Goal: Feedback & Contribution: Submit feedback/report problem

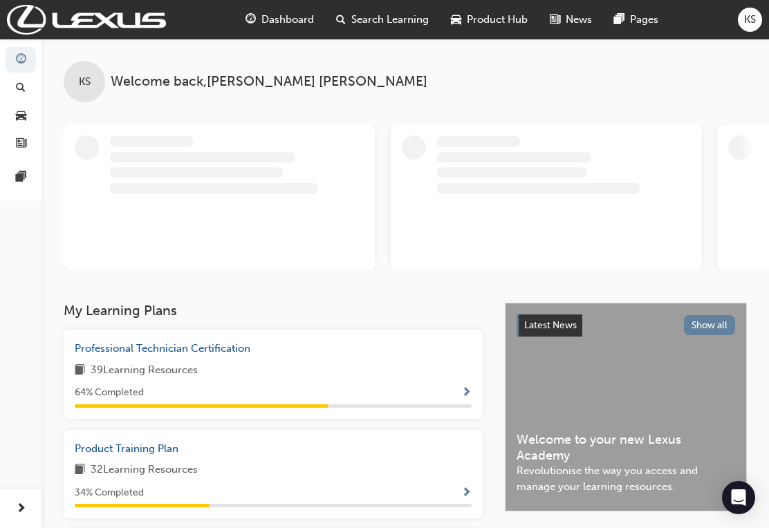
click at [116, 346] on span "Professional Technician Certification" at bounding box center [163, 348] width 176 height 12
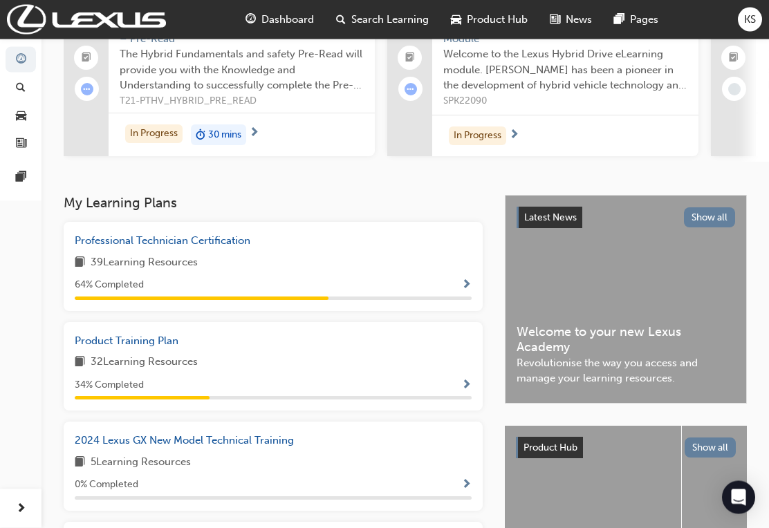
scroll to position [145, 0]
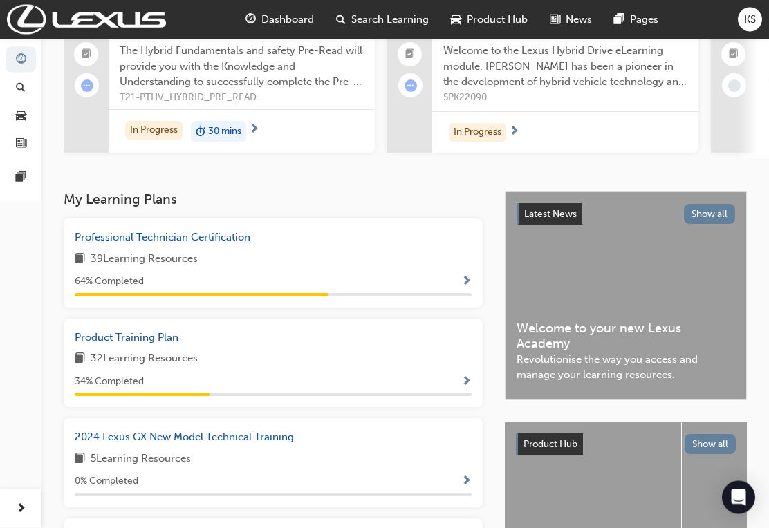
click at [95, 335] on span "Product Training Plan" at bounding box center [127, 338] width 104 height 12
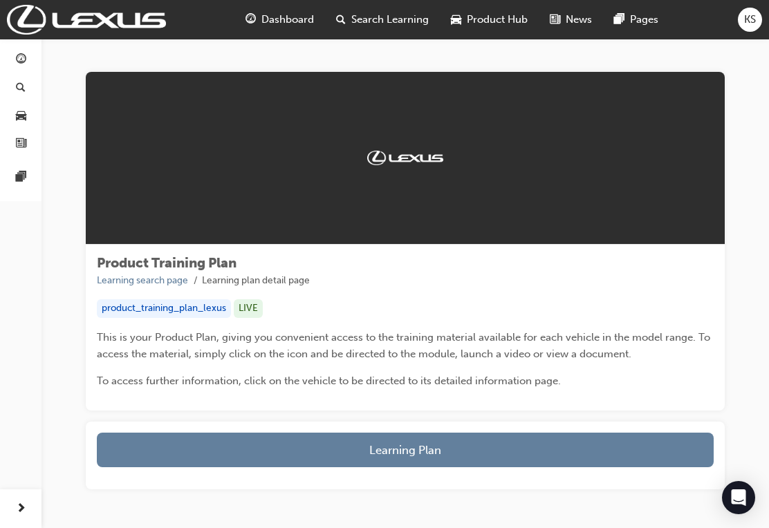
click at [133, 448] on button "Learning Plan" at bounding box center [405, 450] width 617 height 35
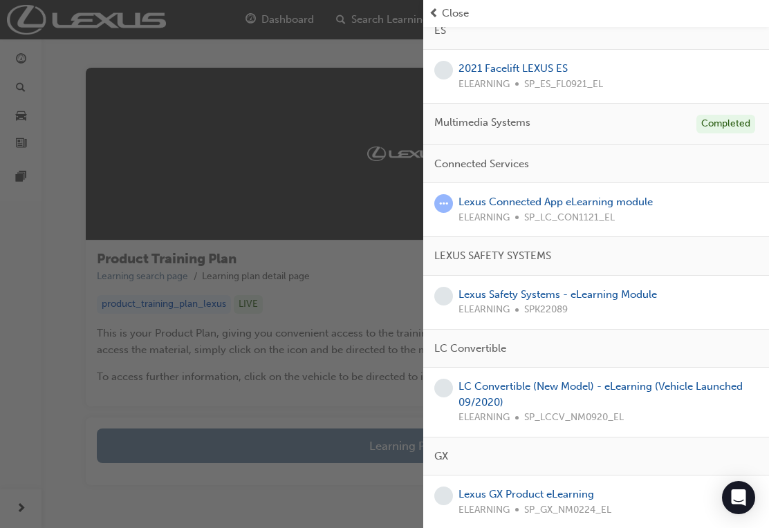
scroll to position [3, 0]
click at [573, 488] on link "Lexus GX Product eLearning" at bounding box center [527, 494] width 136 height 12
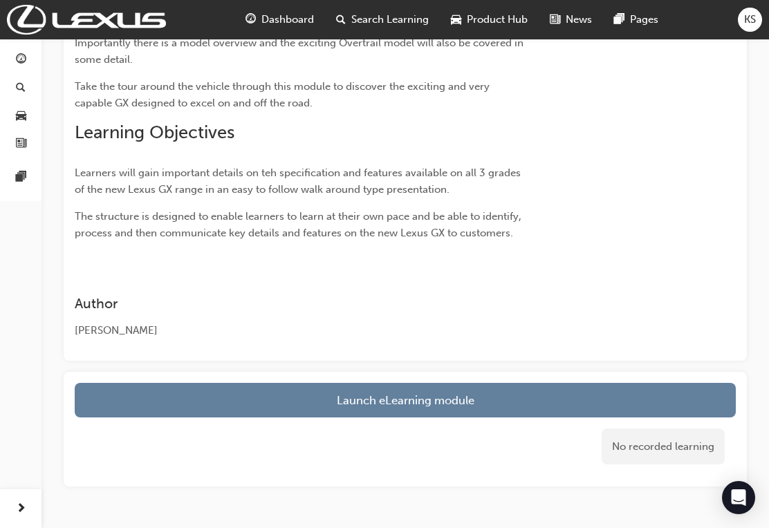
scroll to position [387, 0]
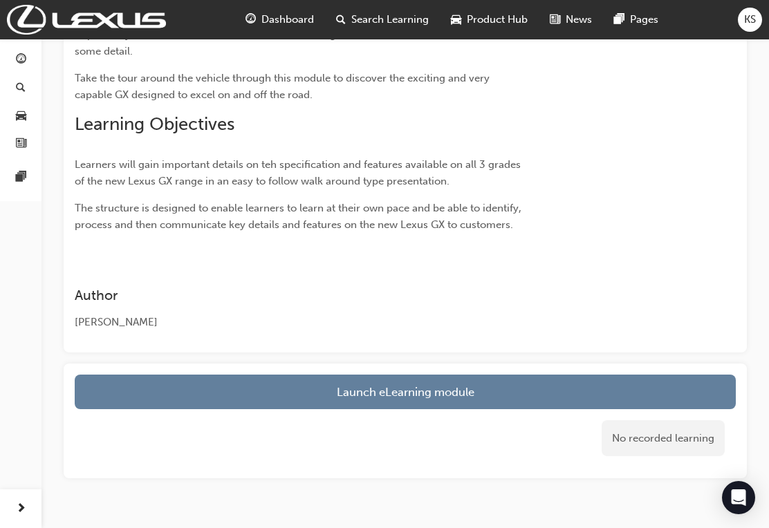
click at [103, 375] on link "Launch eLearning module" at bounding box center [405, 392] width 661 height 35
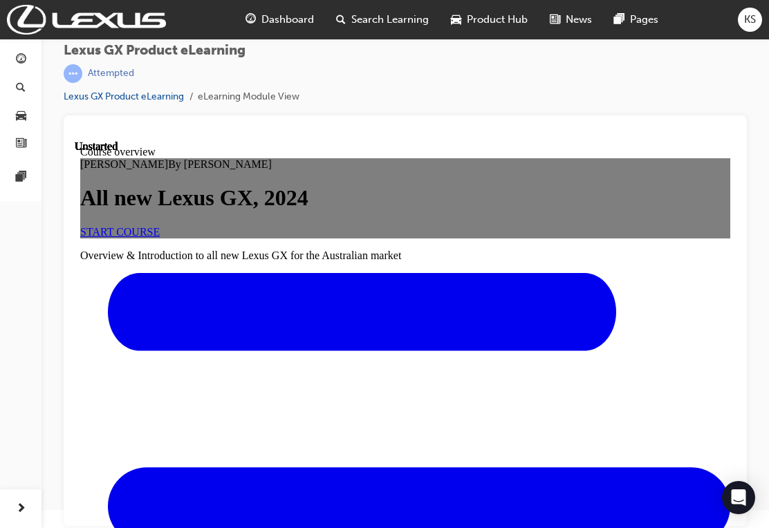
click at [160, 238] on link "START COURSE" at bounding box center [120, 232] width 80 height 12
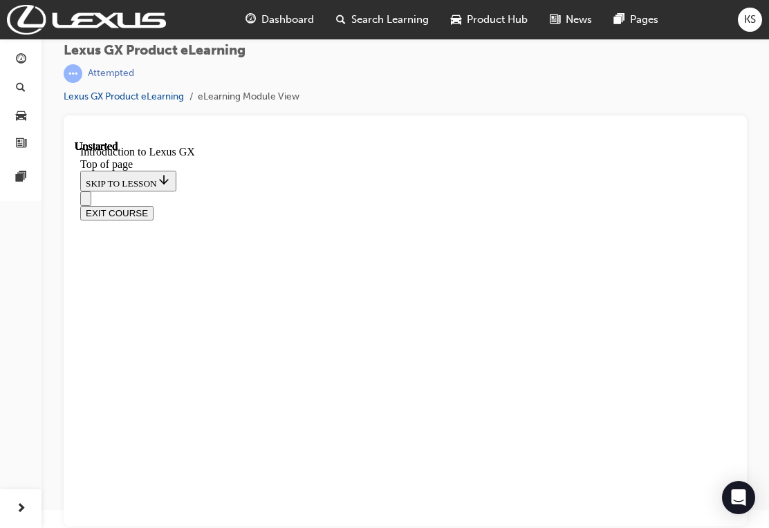
scroll to position [43, 0]
click at [55, 420] on div "Lexus GX Product eLearning | Attempted Lexus GX Product eLearning eLearning Mod…" at bounding box center [405, 248] width 728 height 455
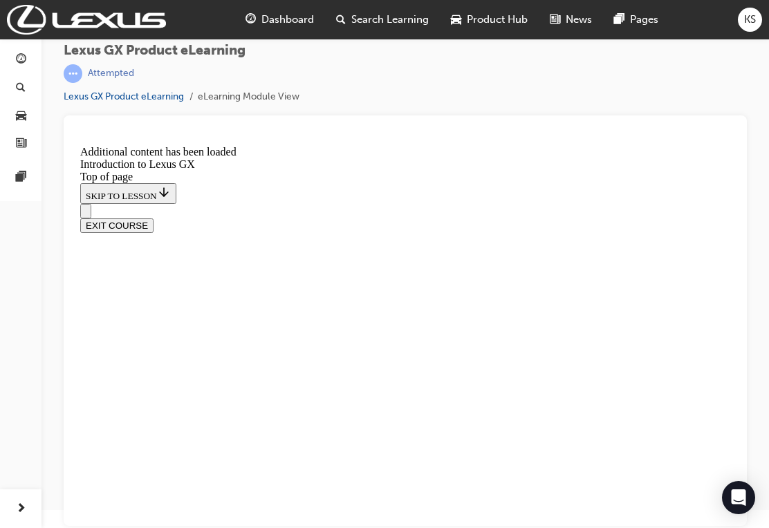
scroll to position [3045, 0]
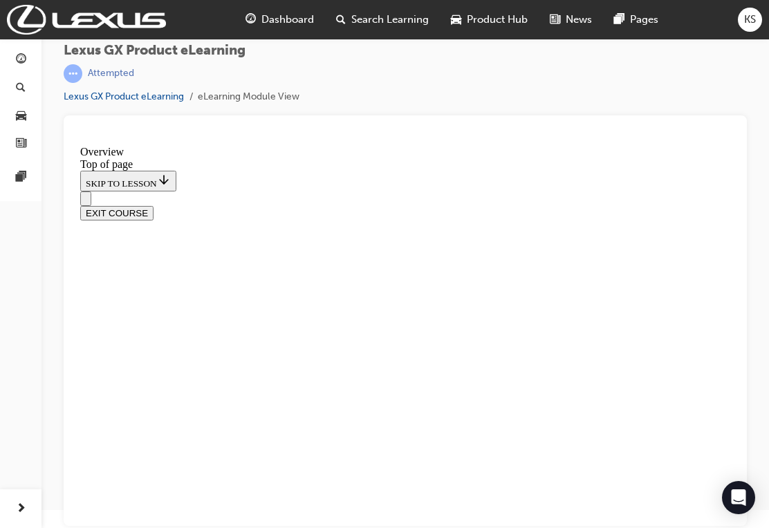
scroll to position [2705, 0]
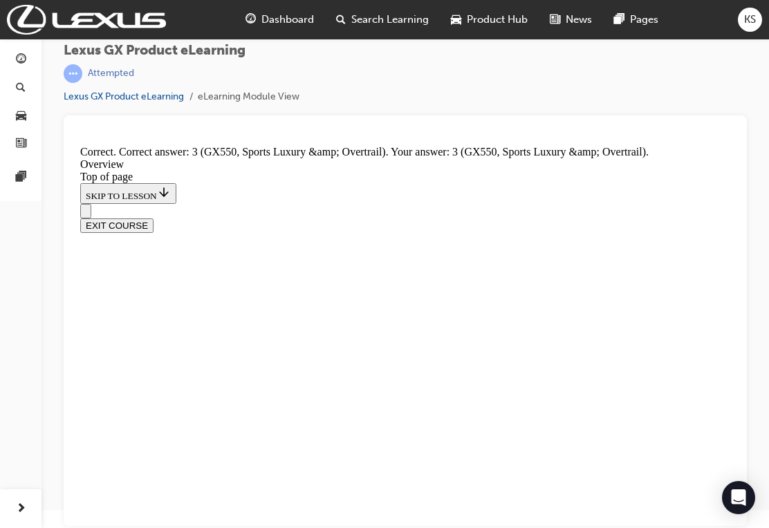
scroll to position [2949, 0]
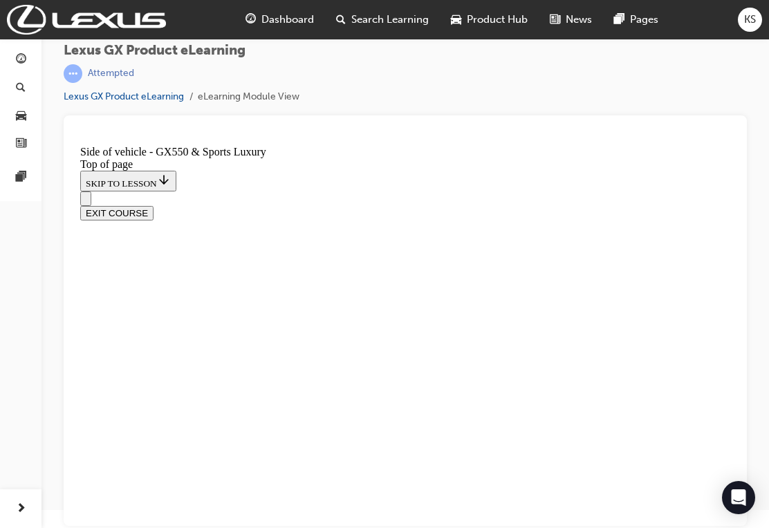
scroll to position [452, 0]
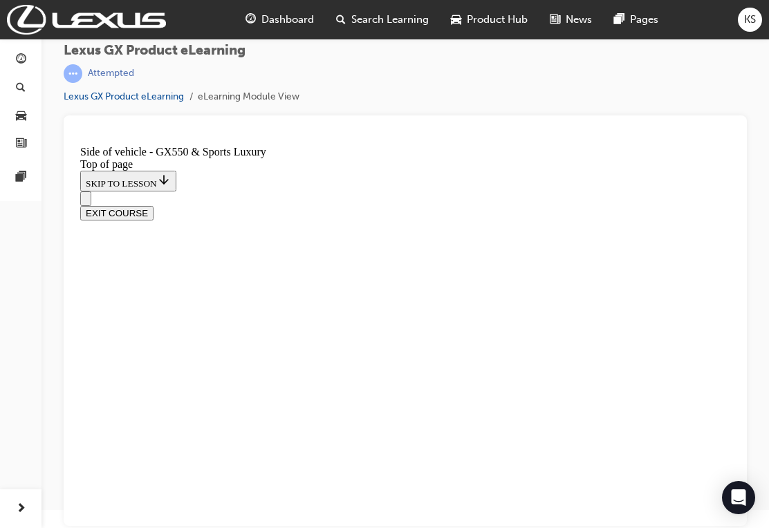
click at [586, 54] on div "Lexus GX Product eLearning | Attempted Lexus GX Product eLearning eLearning Mod…" at bounding box center [405, 79] width 683 height 73
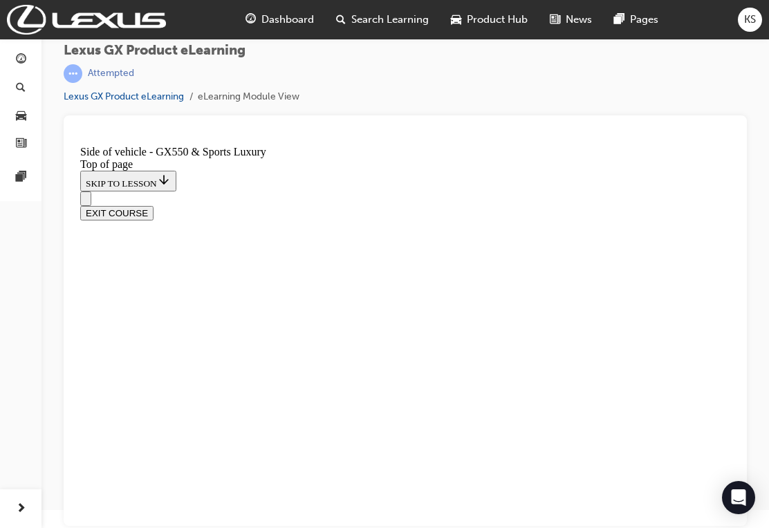
scroll to position [0, 0]
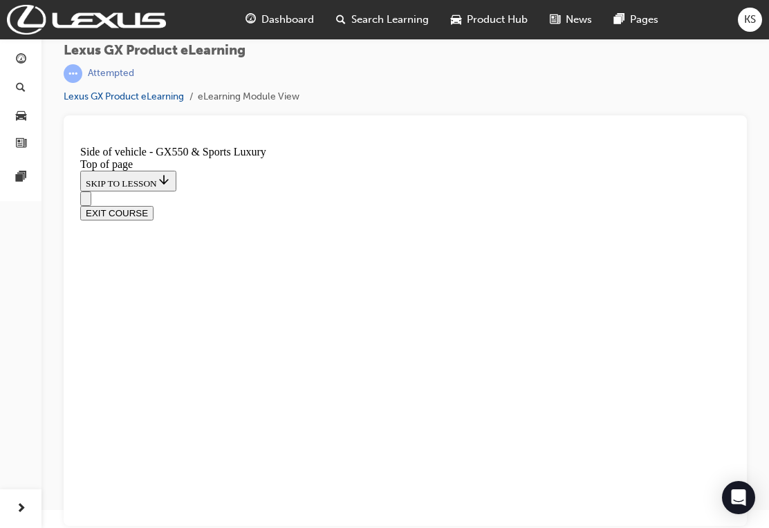
scroll to position [841, 0]
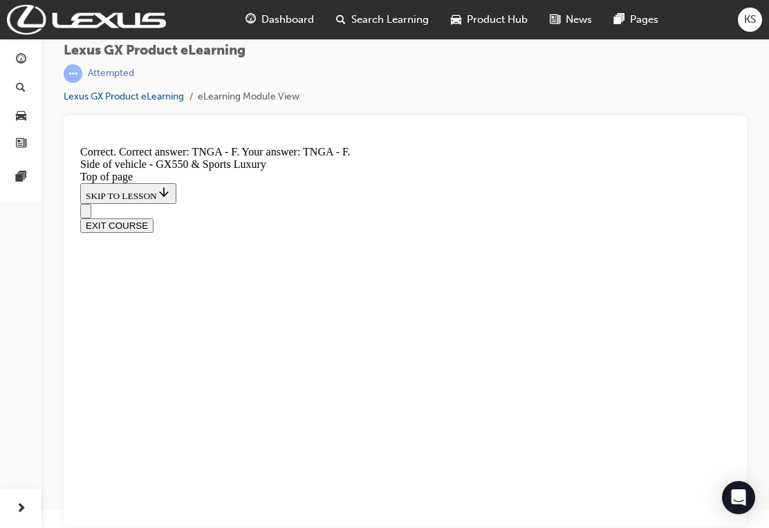
scroll to position [1106, 0]
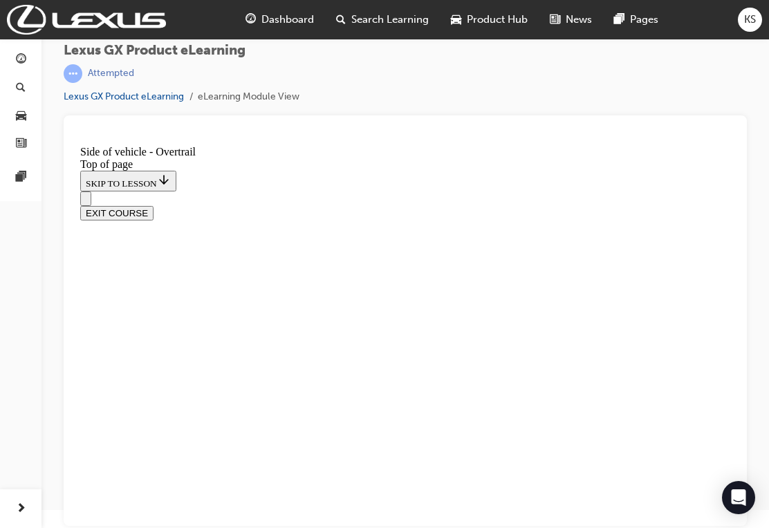
scroll to position [1457, 0]
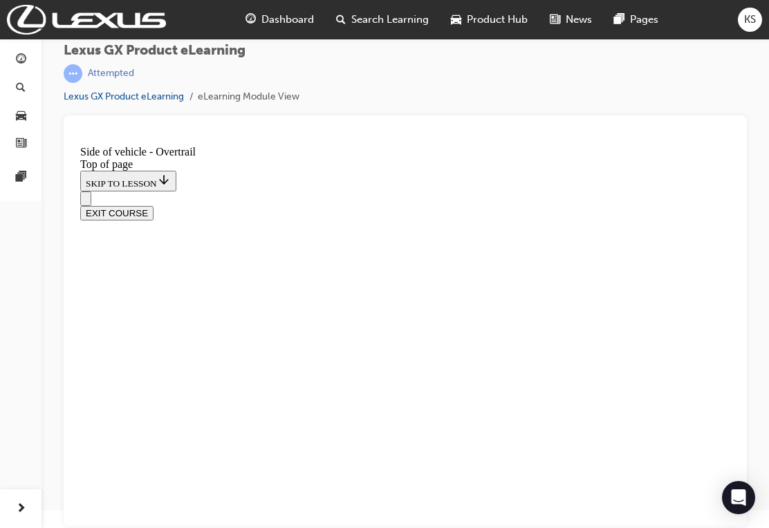
scroll to position [207, 0]
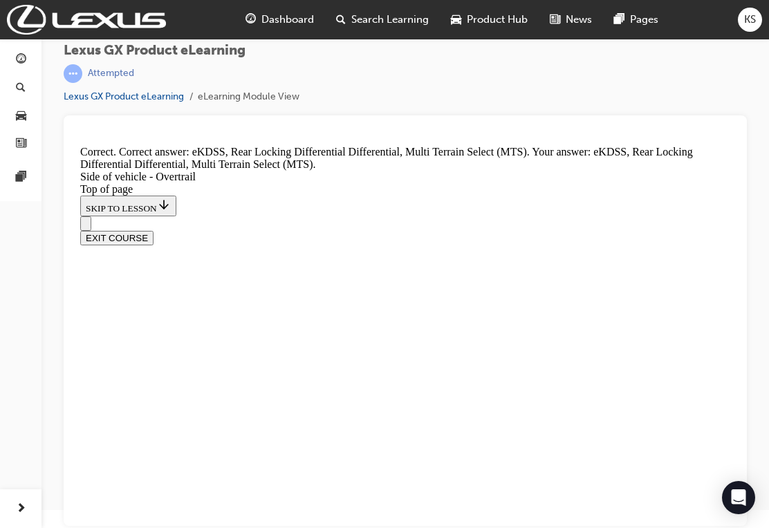
scroll to position [1784, 0]
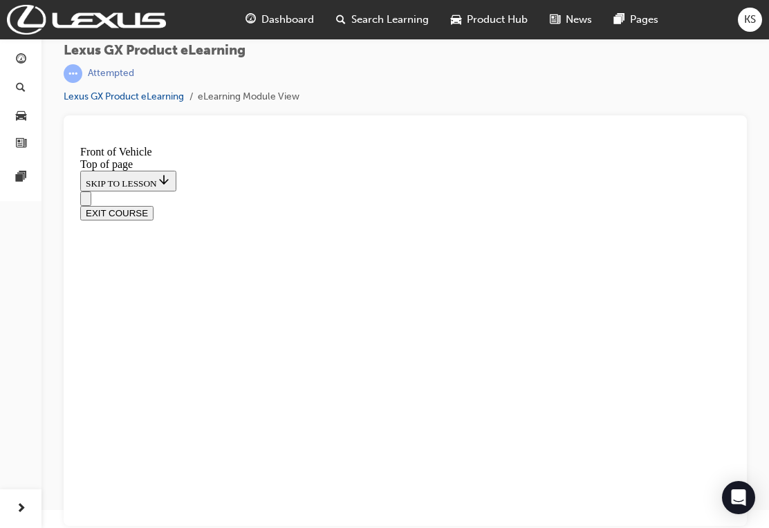
scroll to position [375, 0]
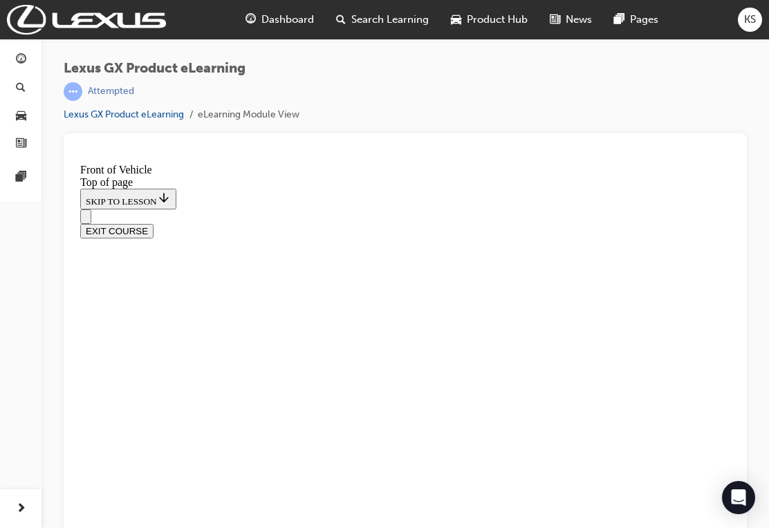
scroll to position [965, 0]
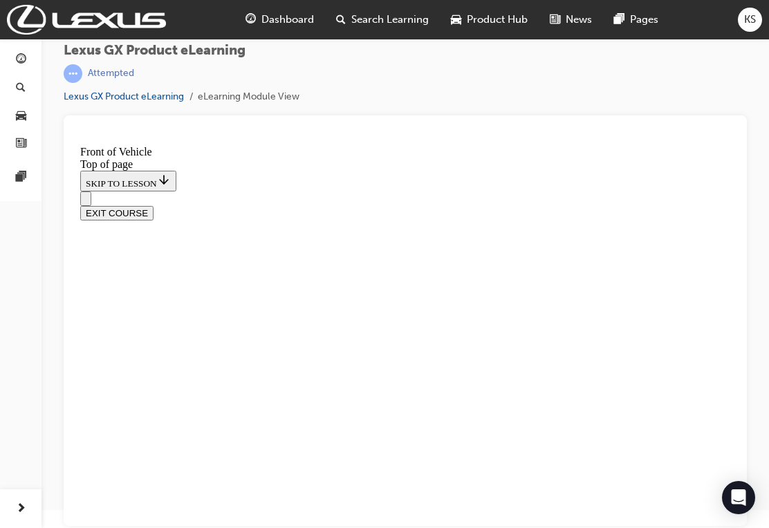
scroll to position [179, 0]
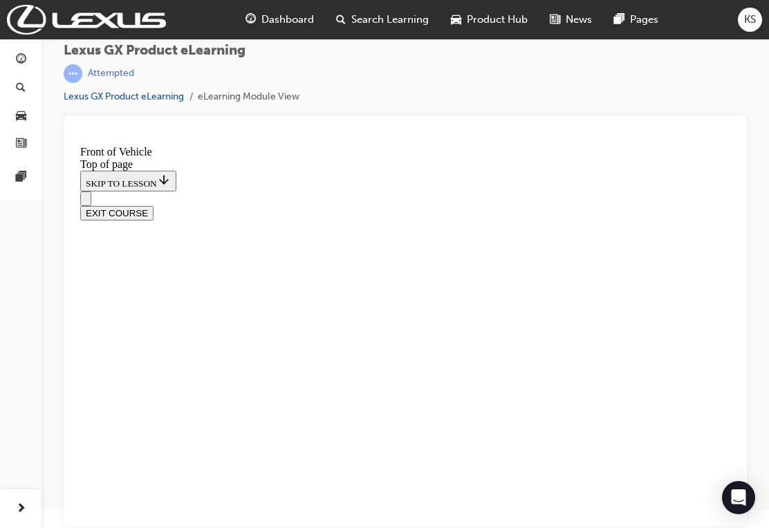
scroll to position [549, 0]
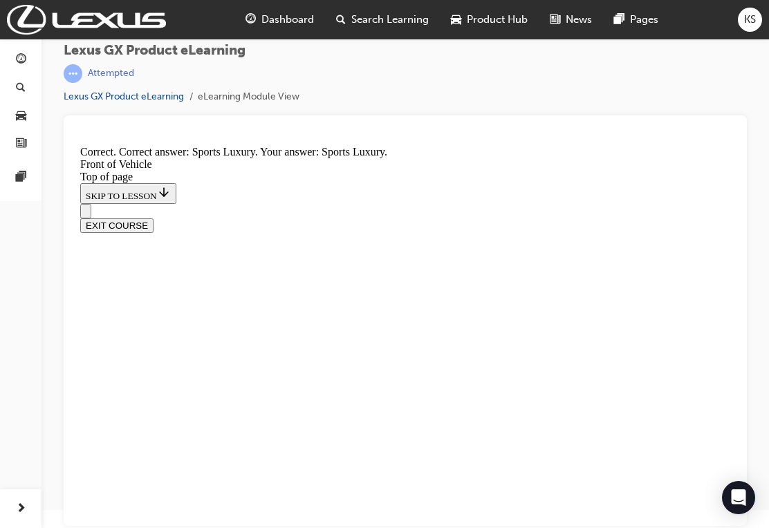
scroll to position [1059, 0]
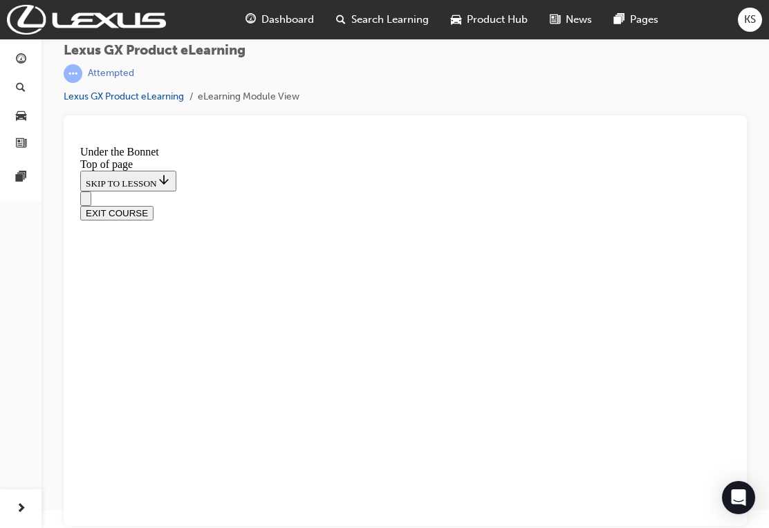
scroll to position [457, 0]
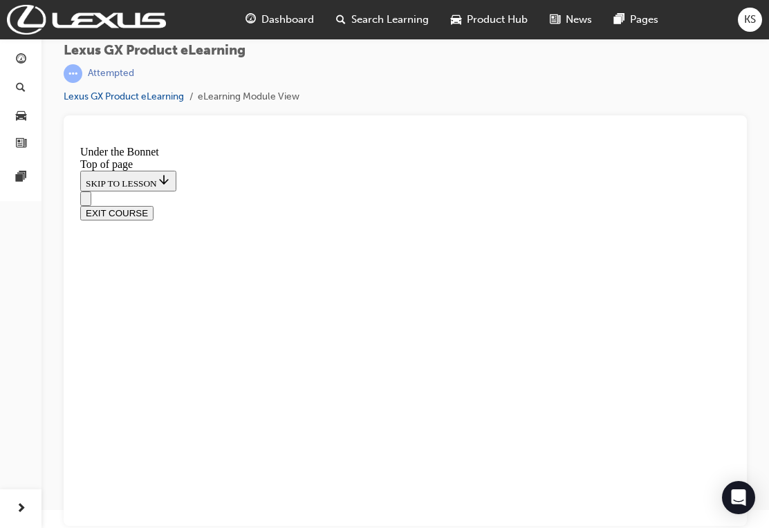
scroll to position [788, 0]
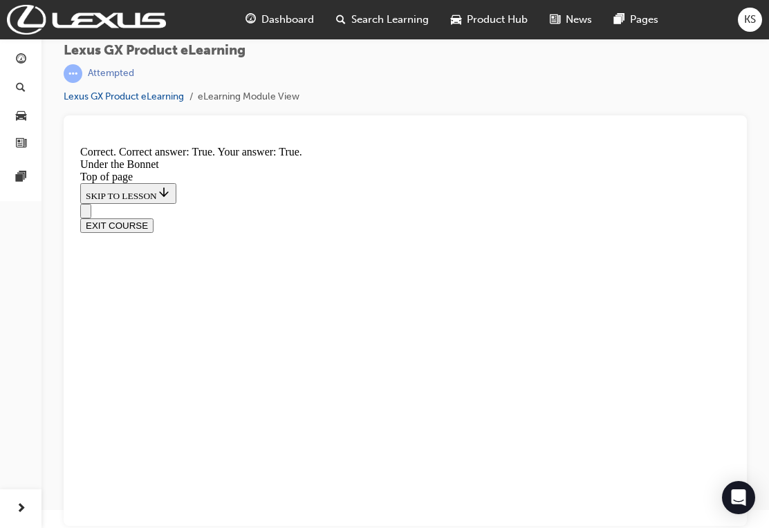
scroll to position [1077, 0]
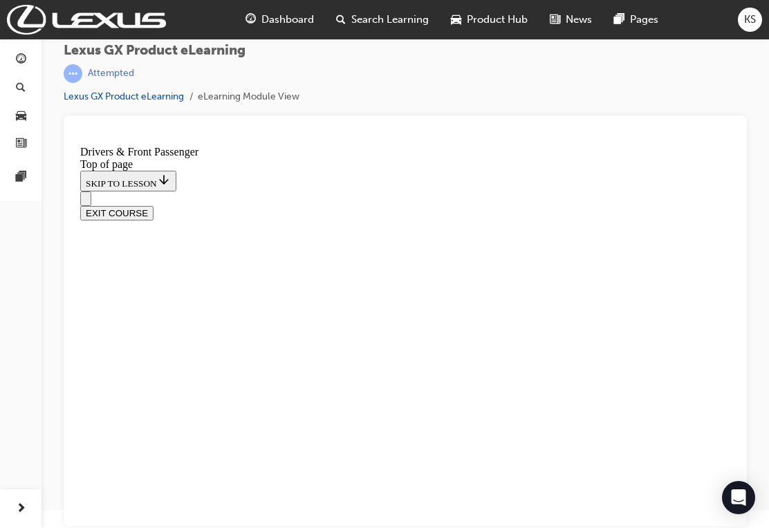
scroll to position [875, 0]
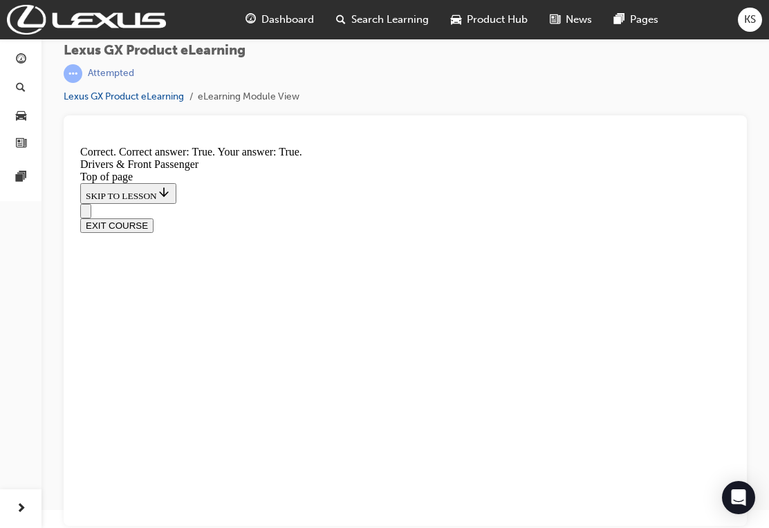
scroll to position [1522, 0]
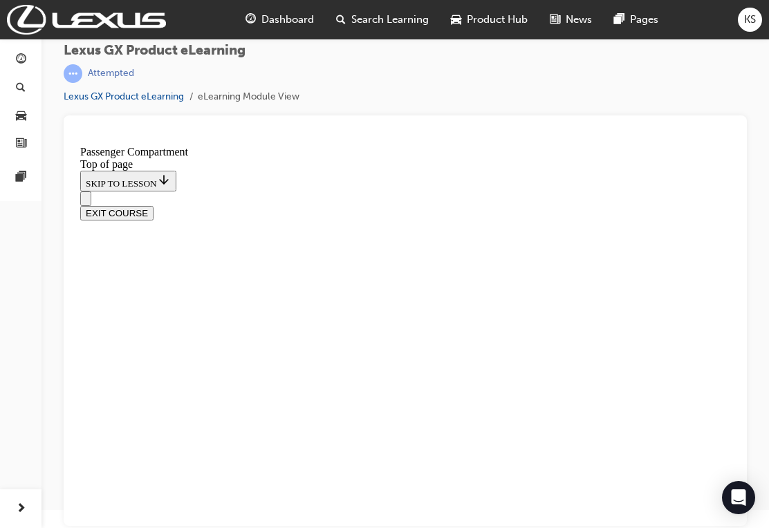
scroll to position [501, 0]
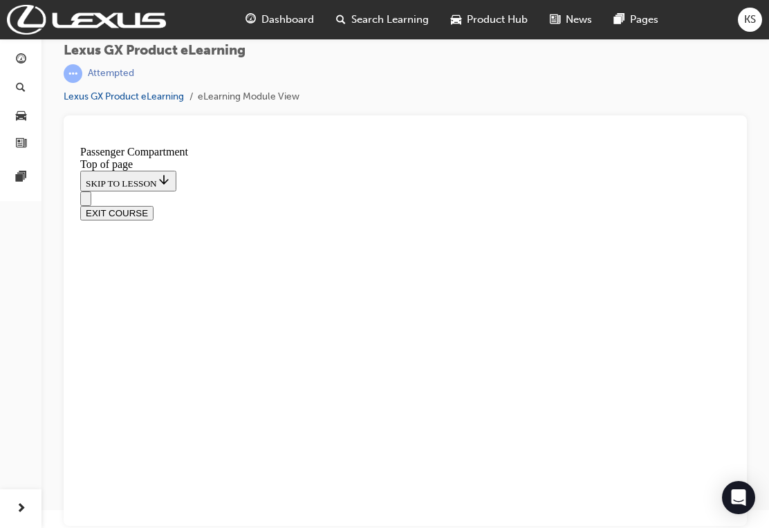
scroll to position [927, 0]
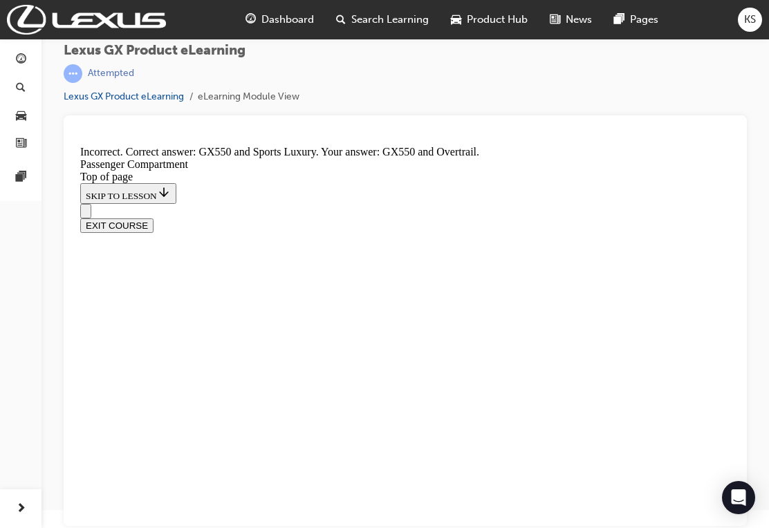
scroll to position [1001, 0]
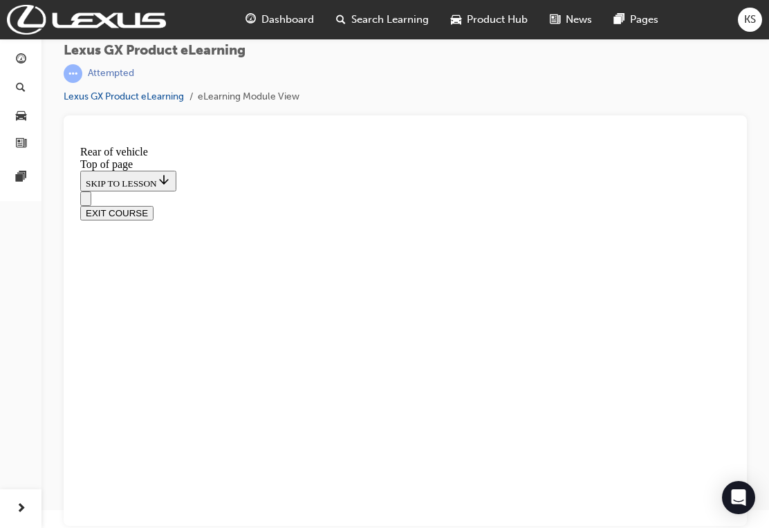
scroll to position [411, 0]
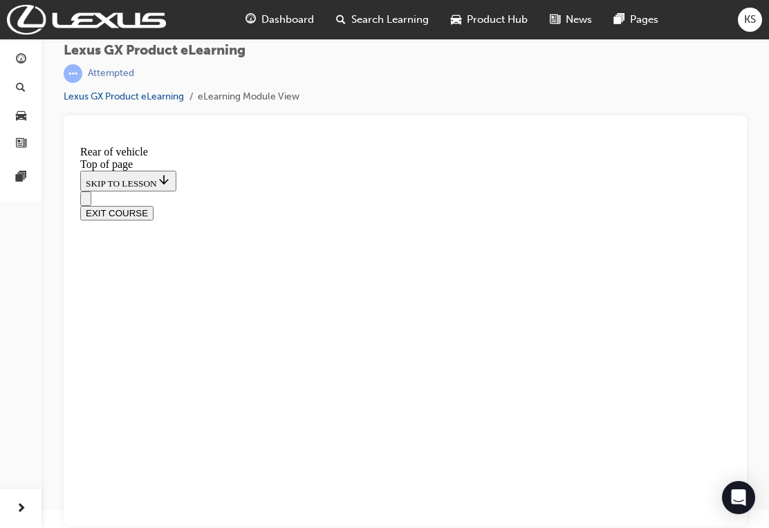
scroll to position [498, 0]
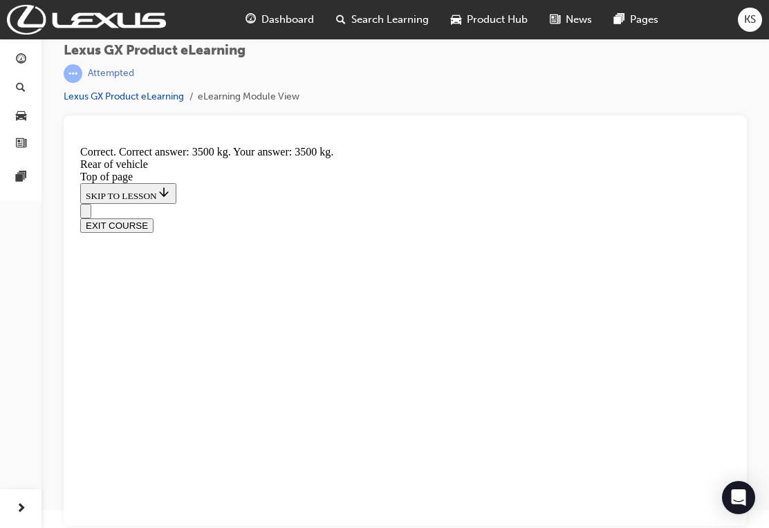
scroll to position [1052, 0]
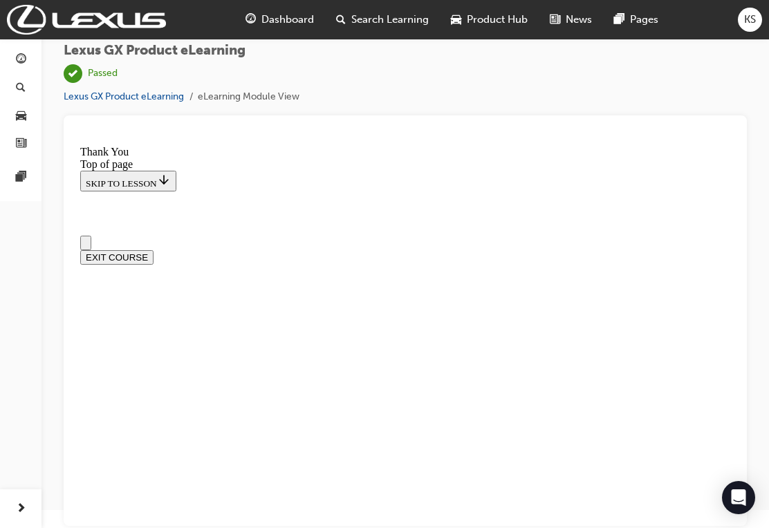
scroll to position [0, 0]
click at [107, 7] on img at bounding box center [86, 20] width 159 height 30
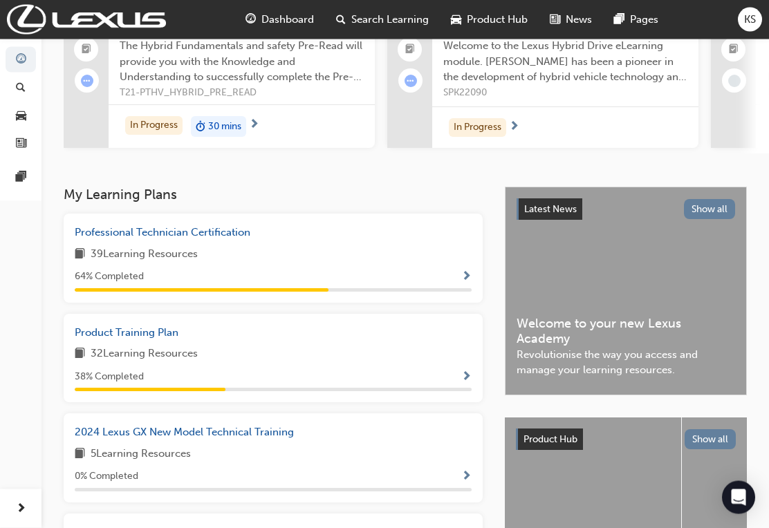
scroll to position [150, 0]
click at [711, 203] on button "Show all" at bounding box center [710, 209] width 52 height 20
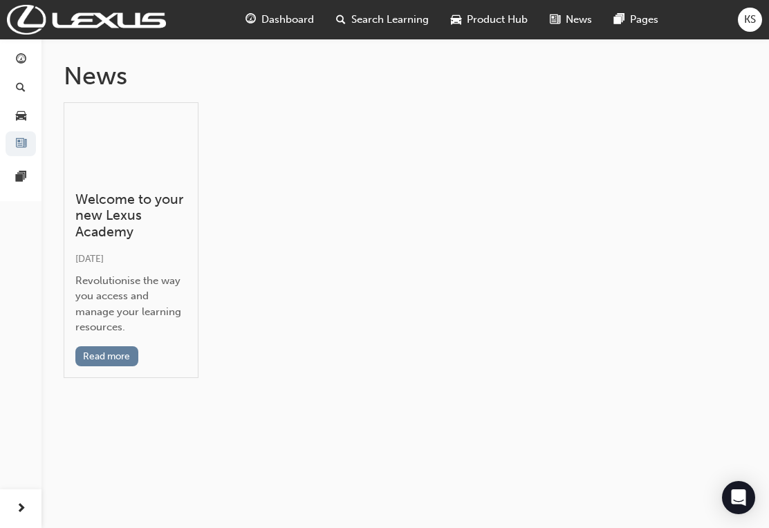
click at [59, 24] on img at bounding box center [86, 20] width 159 height 30
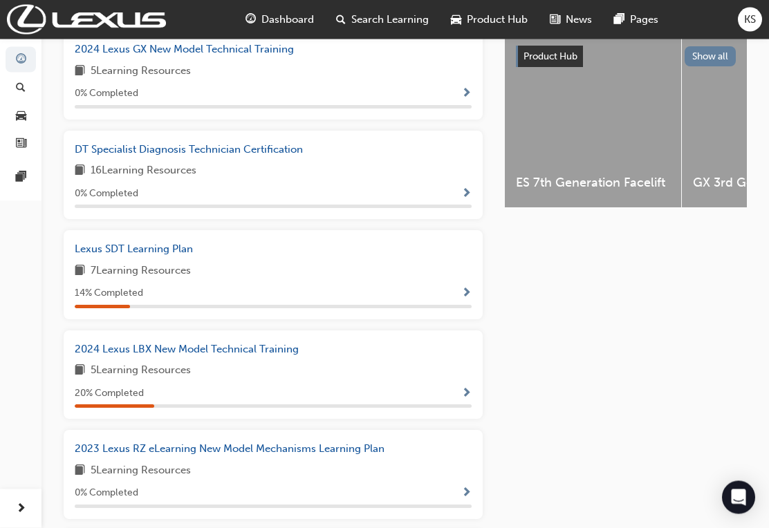
scroll to position [533, 0]
click at [177, 243] on span "Lexus SDT Learning Plan" at bounding box center [134, 249] width 118 height 12
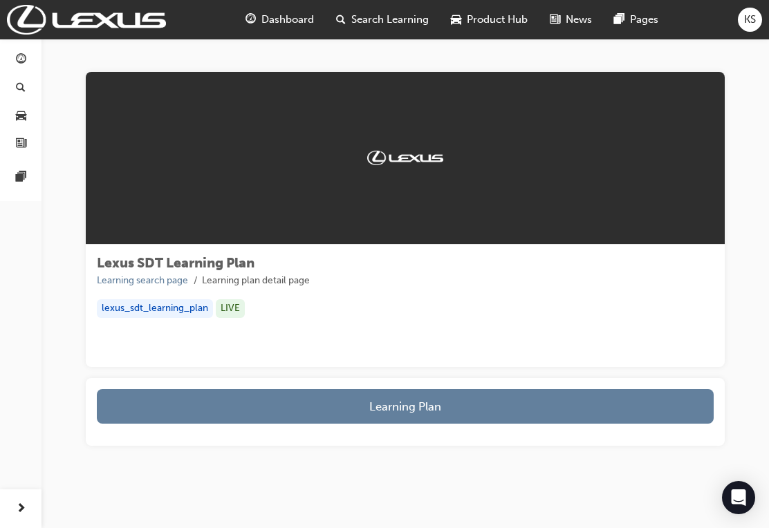
click at [375, 400] on button "Learning Plan" at bounding box center [405, 406] width 617 height 35
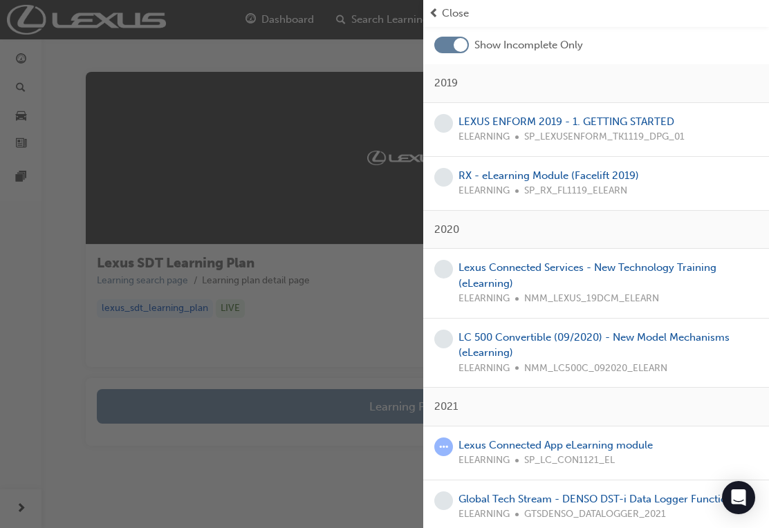
scroll to position [74, 0]
click at [349, 338] on div "button" at bounding box center [211, 264] width 423 height 528
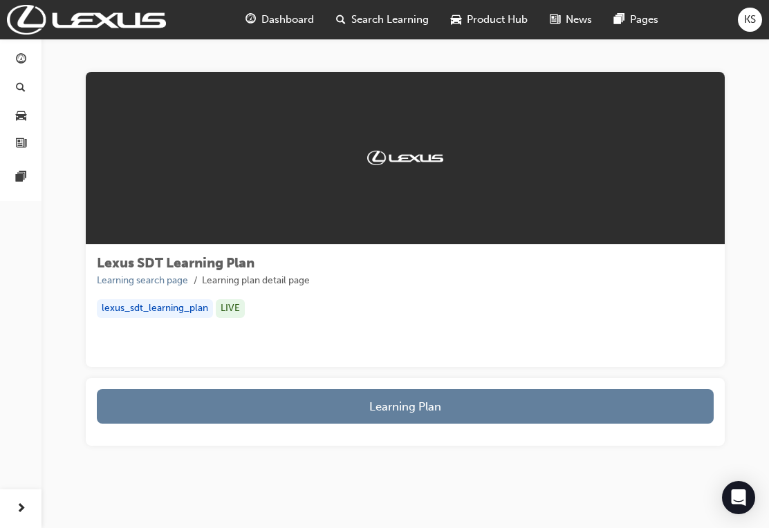
click at [109, 17] on img at bounding box center [86, 20] width 159 height 30
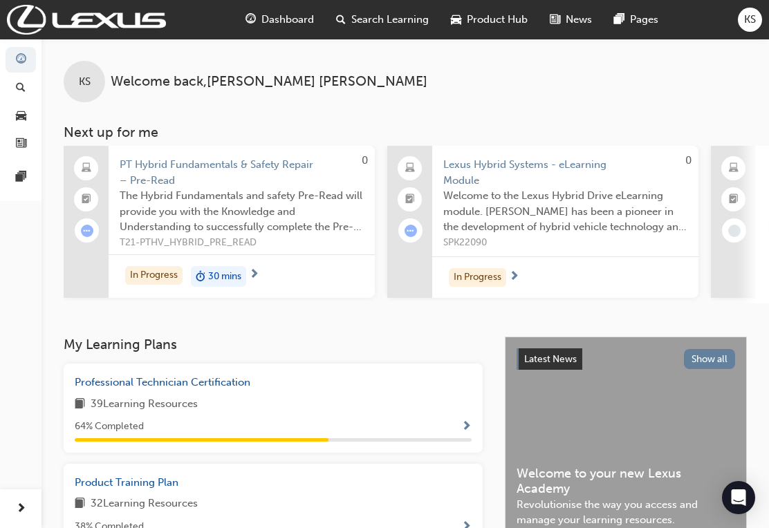
click at [733, 497] on icon "Open Intercom Messenger" at bounding box center [739, 498] width 15 height 17
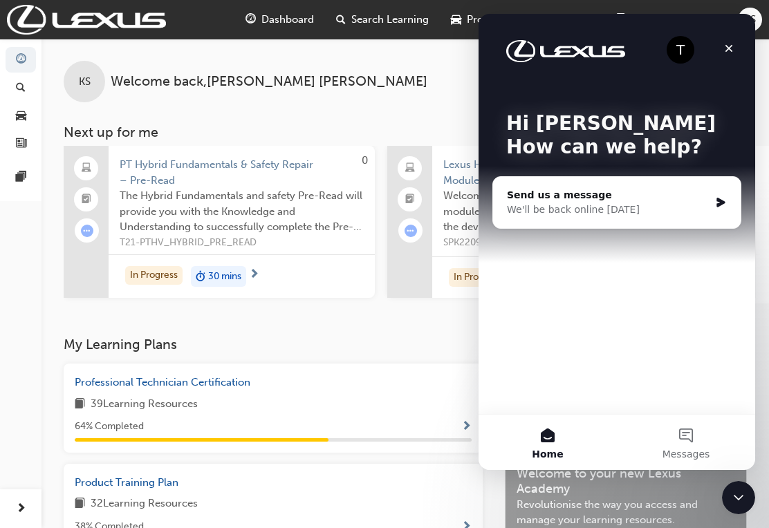
click at [658, 194] on div "Send us a message" at bounding box center [608, 195] width 203 height 15
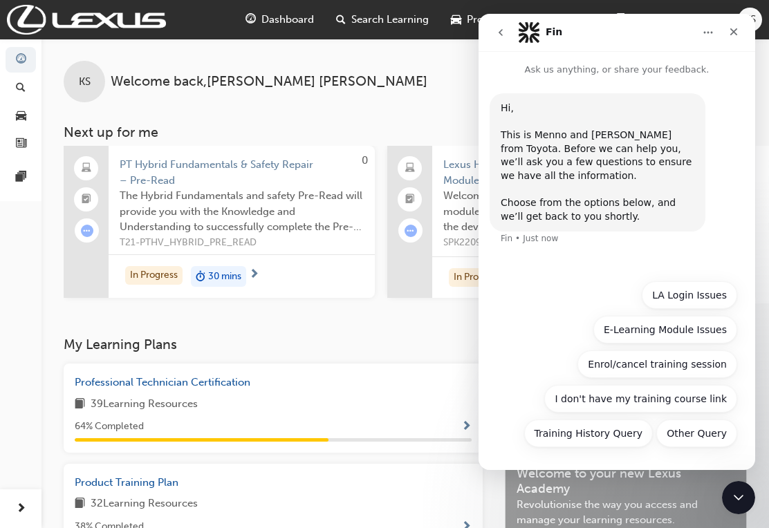
click at [707, 331] on button "E-Learning Module Issues" at bounding box center [665, 330] width 144 height 28
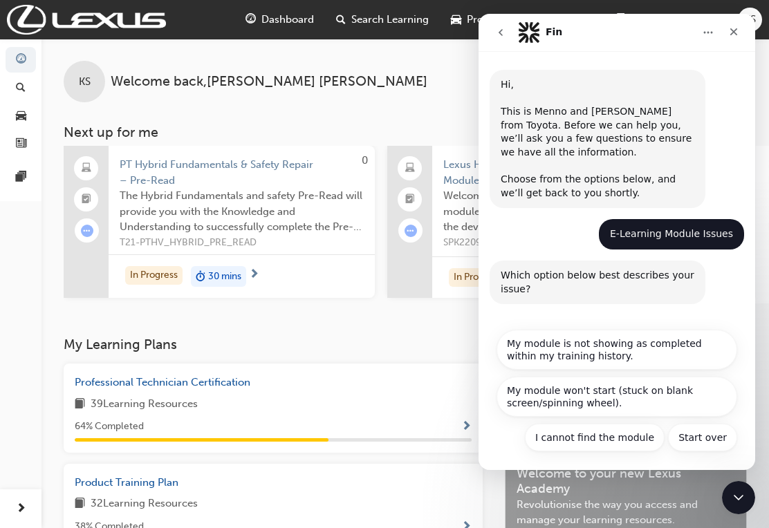
scroll to position [23, 0]
click at [709, 434] on button "Start over" at bounding box center [702, 439] width 69 height 28
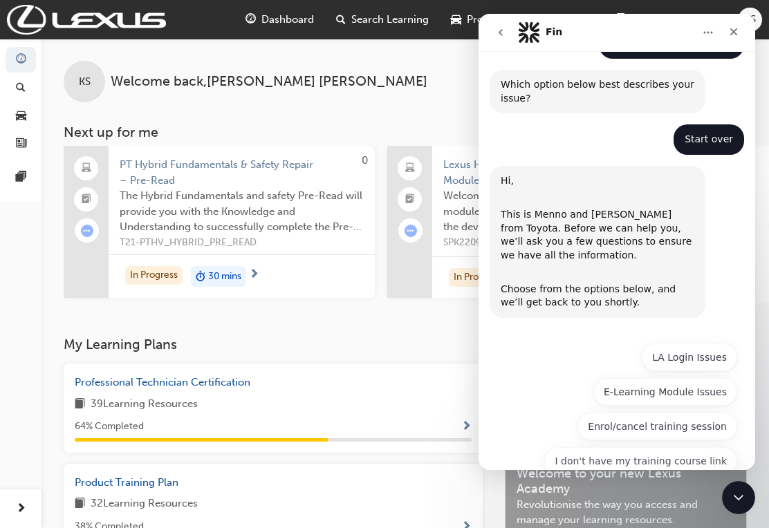
scroll to position [268, 0]
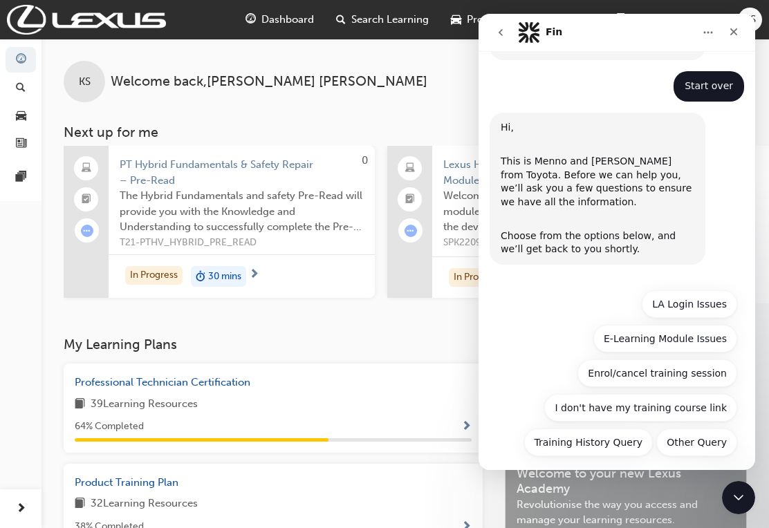
click at [704, 434] on button "Other Query" at bounding box center [696, 443] width 81 height 28
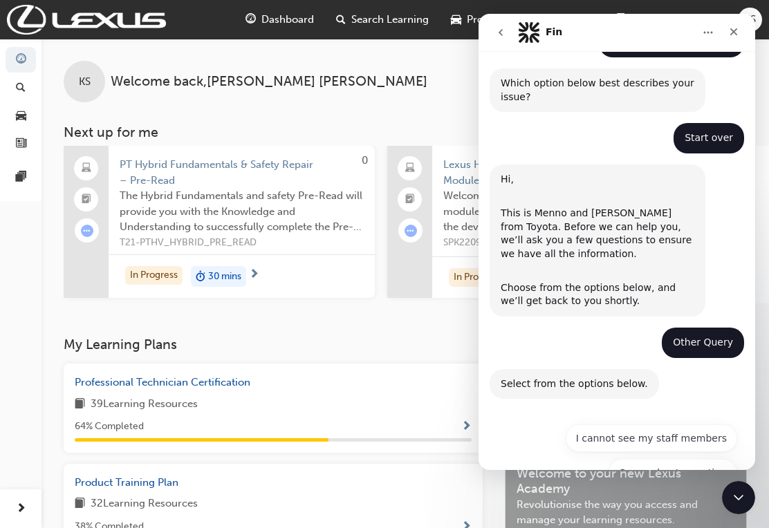
scroll to position [362, 0]
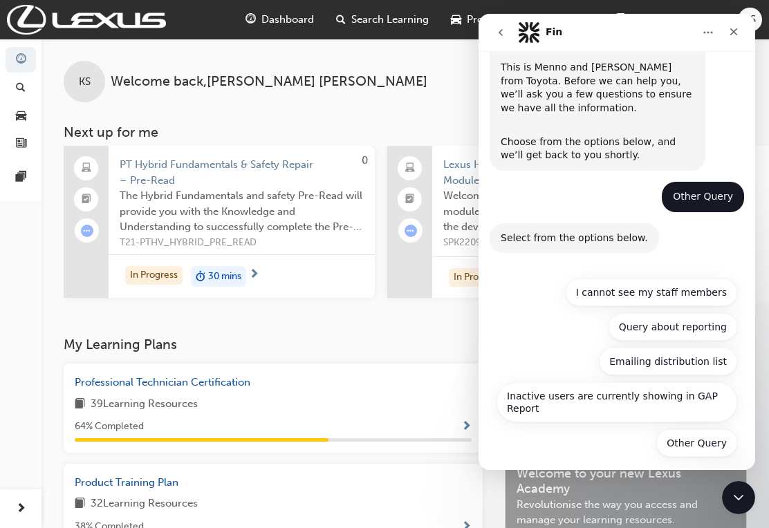
click at [703, 434] on button "Other Query" at bounding box center [696, 443] width 81 height 28
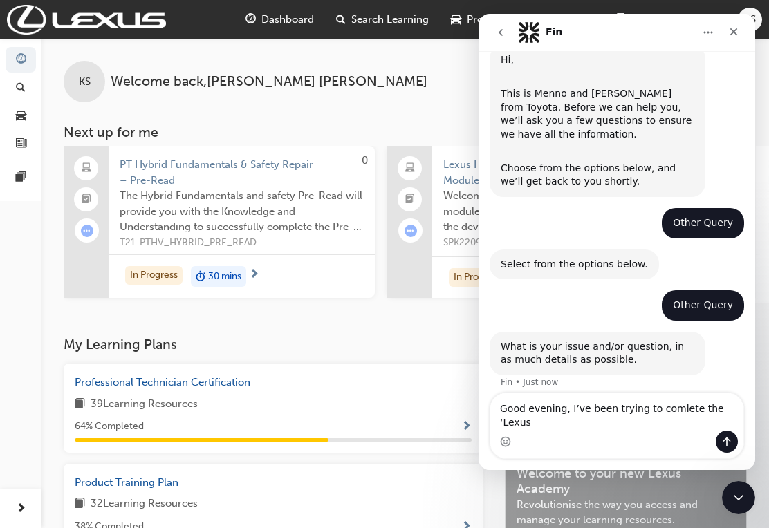
scroll to position [322, 0]
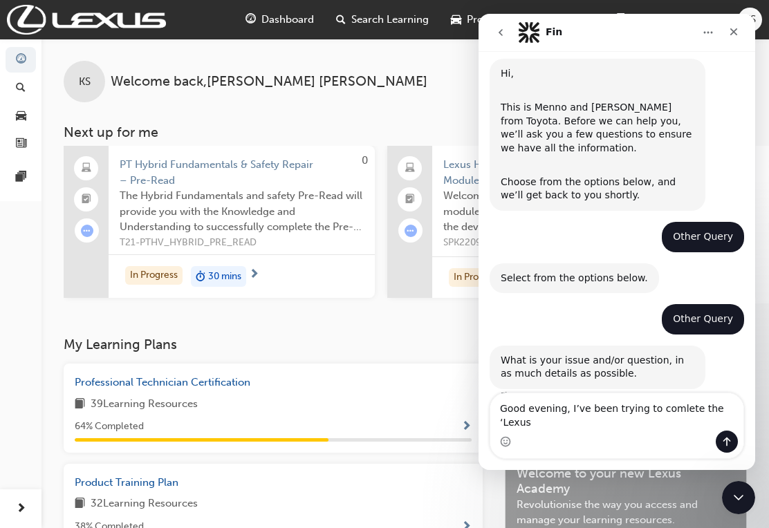
click at [671, 425] on textarea "Good evening, I’ve been trying to comlete the ‘Lexus" at bounding box center [616, 411] width 253 height 37
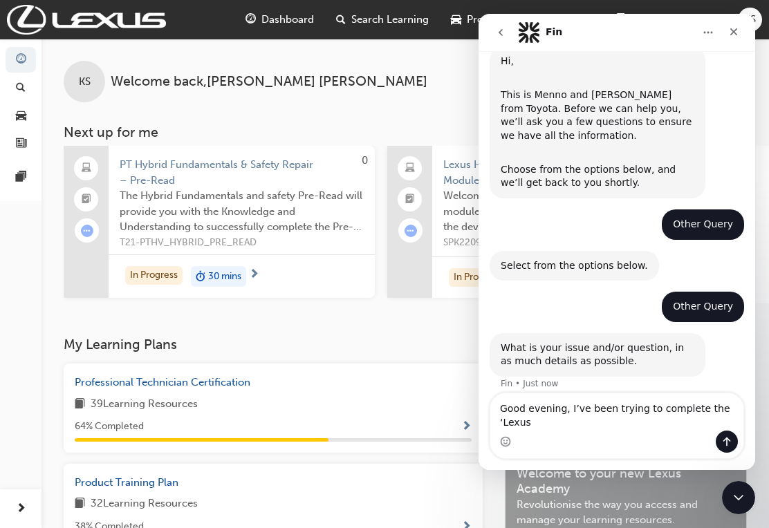
scroll to position [335, 0]
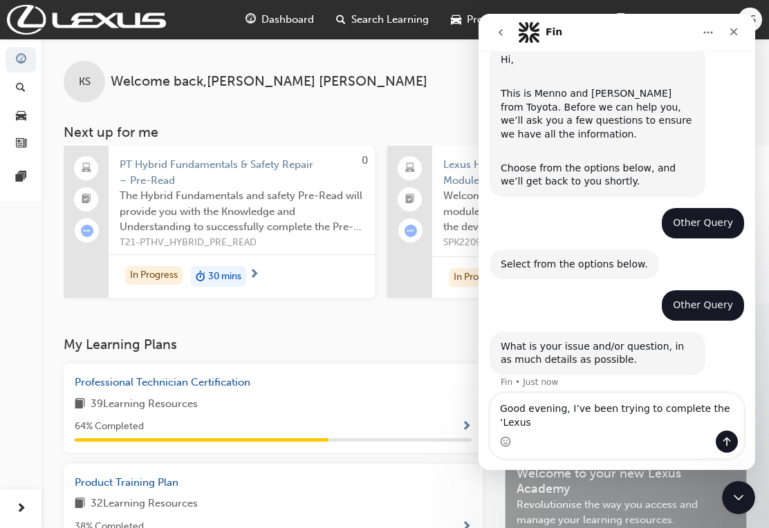
click at [637, 429] on textarea "Good evening, I’ve been trying to complete the ‘Lexus" at bounding box center [616, 411] width 253 height 37
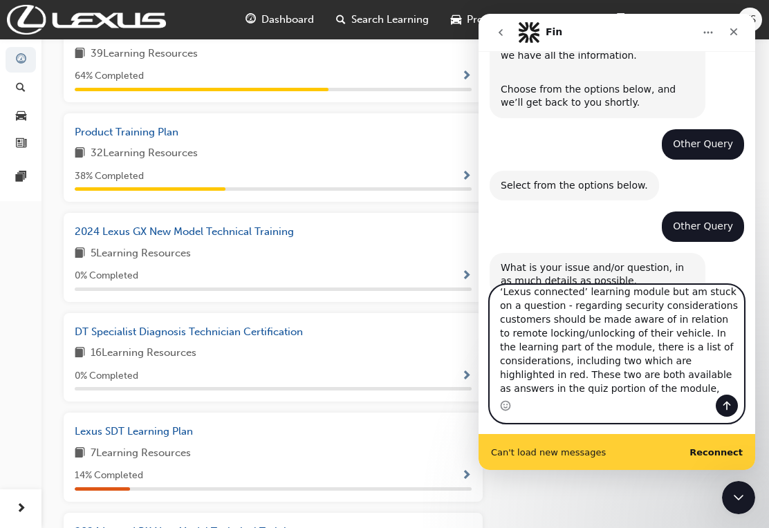
scroll to position [422, 0]
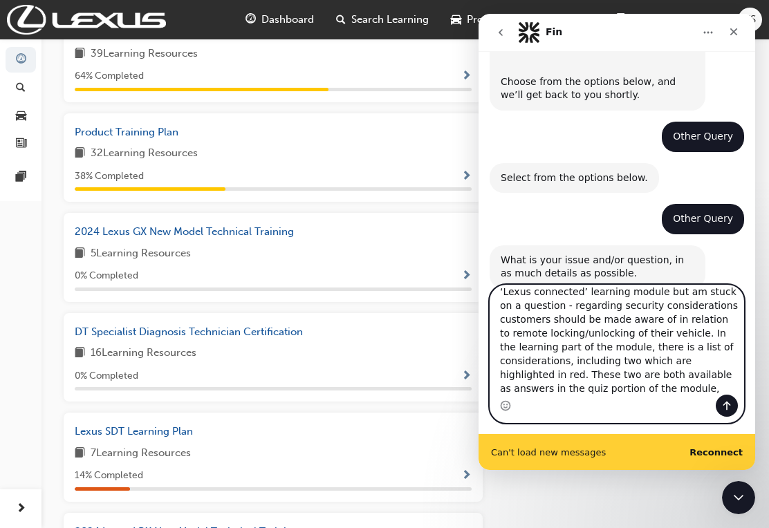
click at [587, 378] on textarea "Good evening, I’ve been trying to complete the ‘Lexus connected’ learning modul…" at bounding box center [616, 340] width 253 height 109
click at [586, 378] on textarea "Good evening, I’ve been trying to complete the ‘Lexus connected’ learning modul…" at bounding box center [616, 340] width 253 height 109
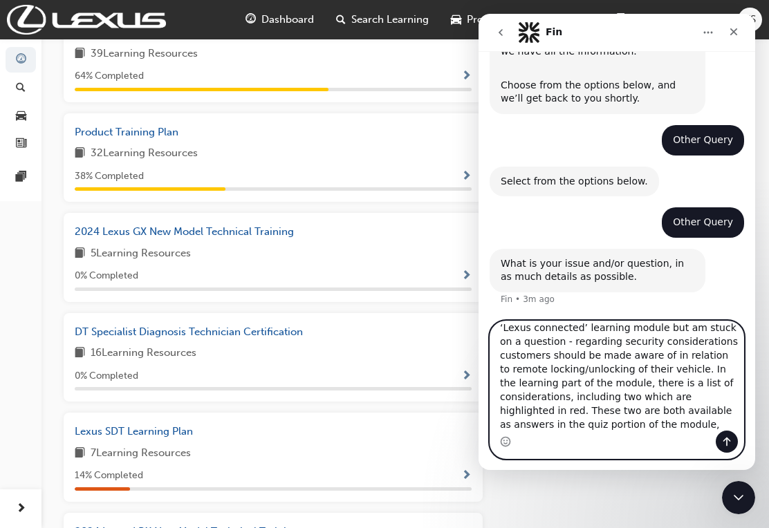
click at [666, 414] on textarea "Good evening, I’ve been trying to complete the ‘Lexus connected’ learning modul…" at bounding box center [616, 376] width 253 height 109
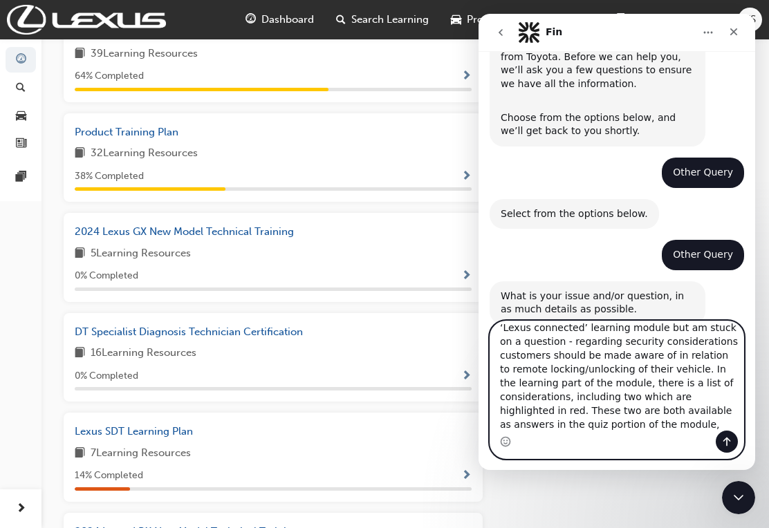
scroll to position [39, 0]
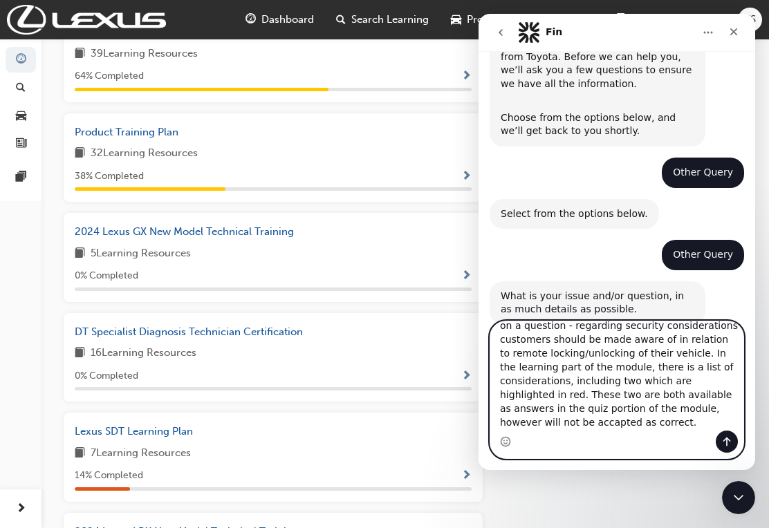
click at [528, 431] on textarea "Good evening, I’ve been trying to complete the ‘Lexus connected’ learning modul…" at bounding box center [616, 376] width 253 height 109
click at [540, 431] on textarea "Good evening, I’ve been trying to complete the ‘Lexus connected’ learning modul…" at bounding box center [616, 376] width 253 height 109
click at [517, 431] on textarea "Good evening, I’ve been trying to complete the ‘Lexus connected’ learning modul…" at bounding box center [616, 376] width 253 height 109
click at [526, 431] on textarea "Good evening, I’ve been trying to complete the ‘Lexus connected’ learning modul…" at bounding box center [616, 376] width 253 height 109
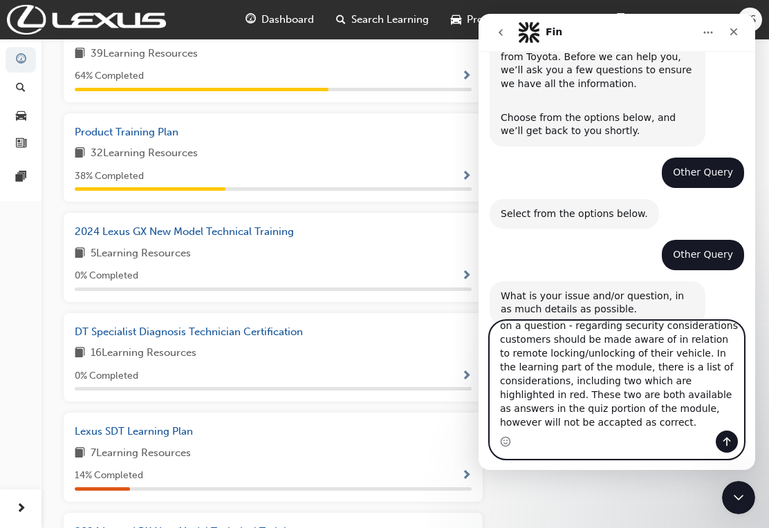
click at [592, 431] on textarea "Good evening, I’ve been trying to complete the ‘Lexus connected’ learning modul…" at bounding box center [616, 376] width 253 height 109
click at [512, 431] on textarea "Good evening, I’ve been trying to complete the ‘Lexus connected’ learning modul…" at bounding box center [616, 376] width 253 height 109
click at [521, 431] on textarea "Good evening, I’ve been trying to complete the ‘Lexus connected’ learning modul…" at bounding box center [616, 376] width 253 height 109
click at [520, 431] on textarea "Good evening, I’ve been trying to complete the ‘Lexus connected’ learning modul…" at bounding box center [616, 376] width 253 height 109
click at [526, 431] on textarea "Good evening, I’ve been trying to complete the ‘Lexus connected’ learning modul…" at bounding box center [616, 376] width 253 height 109
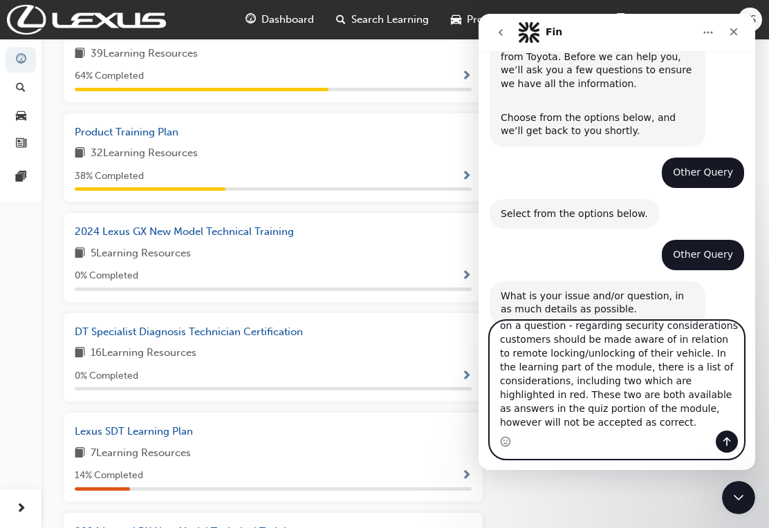
click at [665, 431] on textarea "Good evening, I’ve been trying to complete the ‘Lexus connected’ learning modul…" at bounding box center [616, 376] width 253 height 109
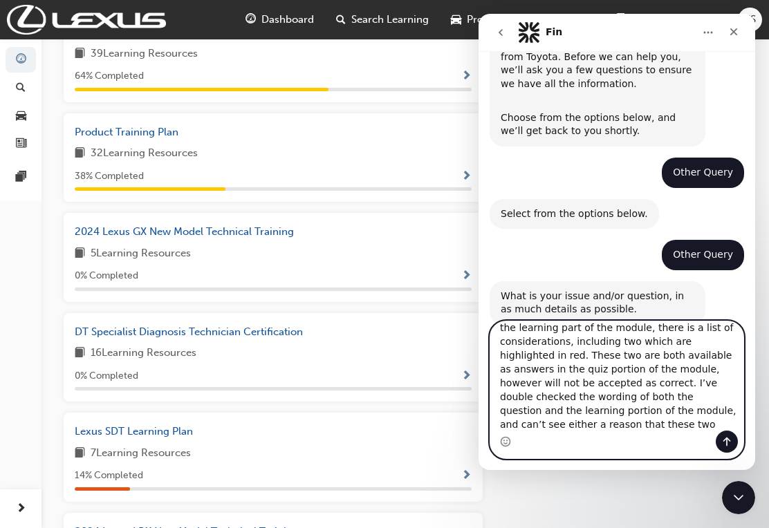
scroll to position [94, 0]
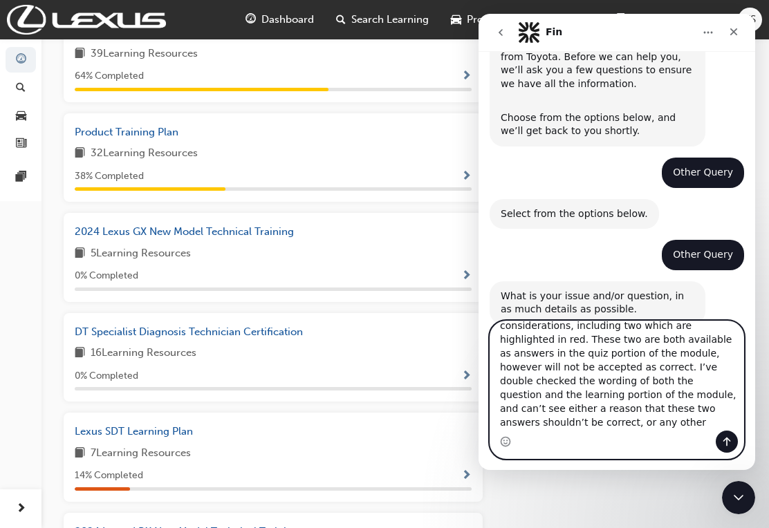
type textarea "Good evening, I’ve been trying to complete the ‘Lexus connected’ learning modul…"
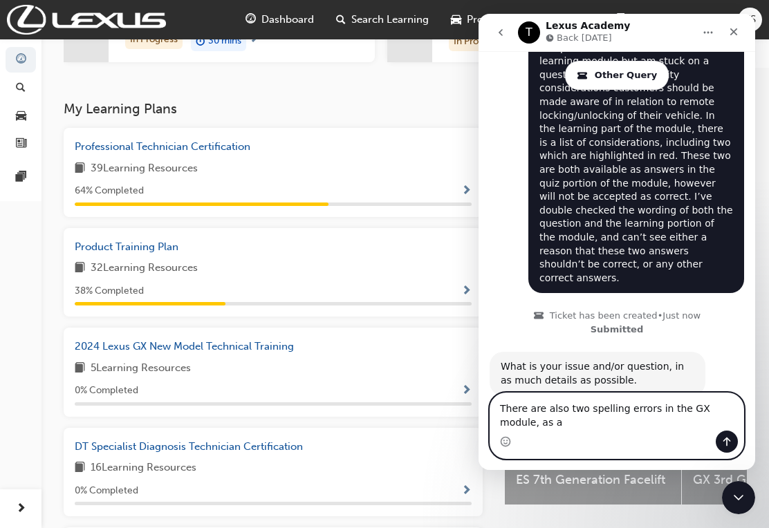
scroll to position [744, 0]
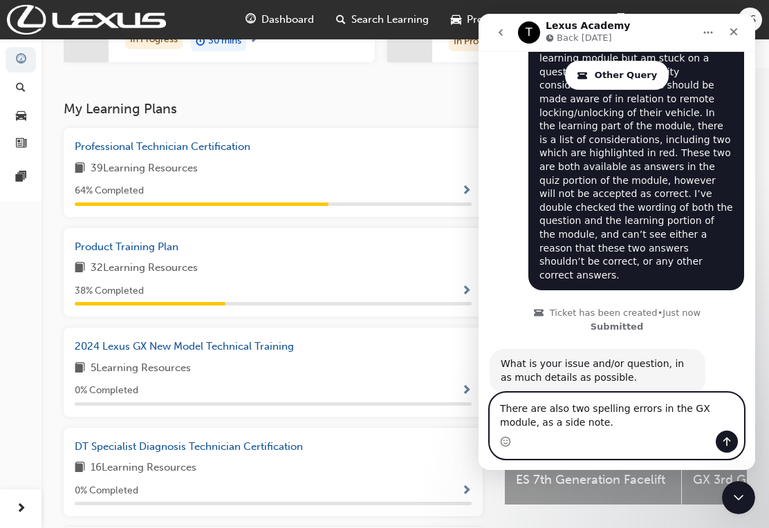
type textarea "There are also two spelling errors in the GX module, as a side note."
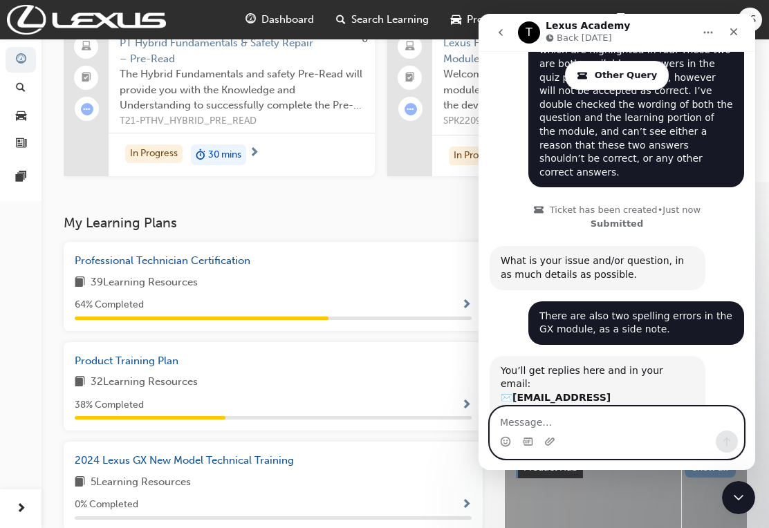
scroll to position [871, 0]
